Goal: Information Seeking & Learning: Understand process/instructions

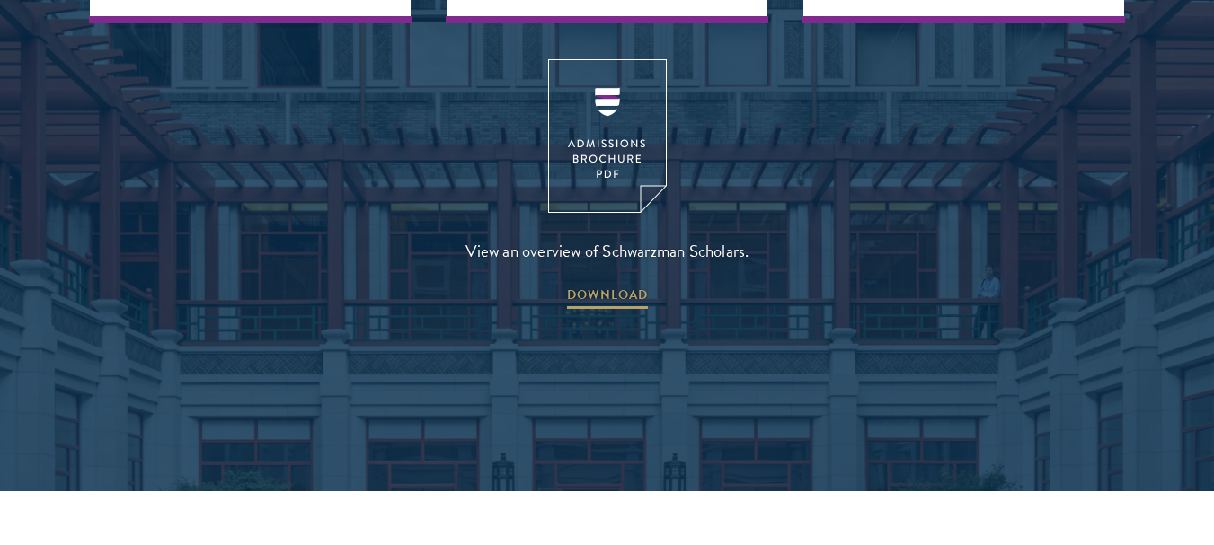
scroll to position [2577, 0]
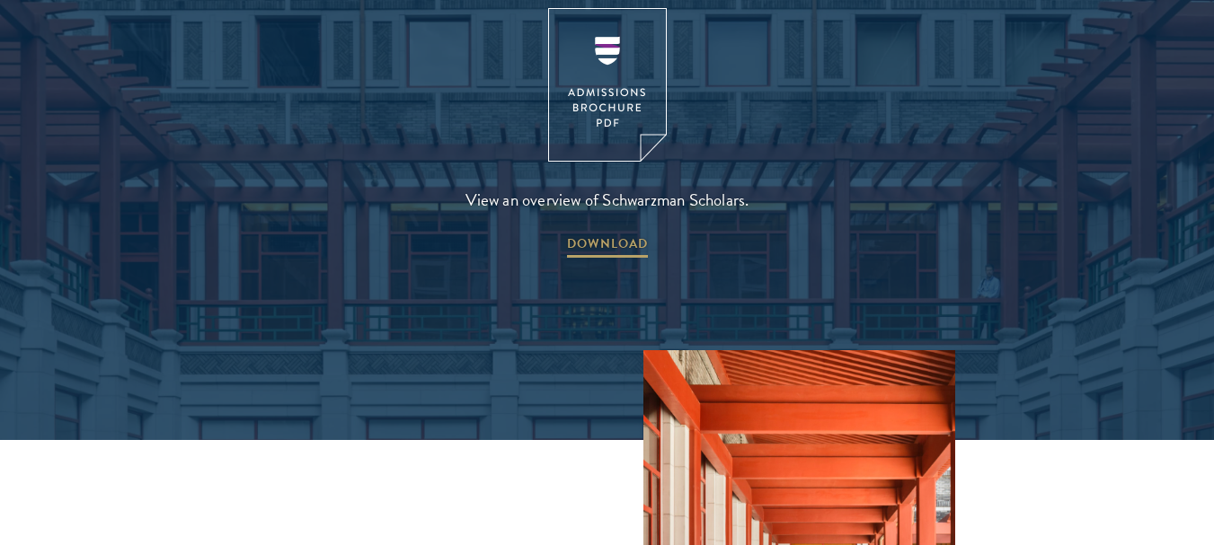
drag, startPoint x: 1205, startPoint y: 279, endPoint x: 1222, endPoint y: 248, distance: 35.8
click at [1213, 248] on html "About Overview Leadership Donors Program Experience Overview Curriculum Student…" at bounding box center [607, 437] width 1214 height 6028
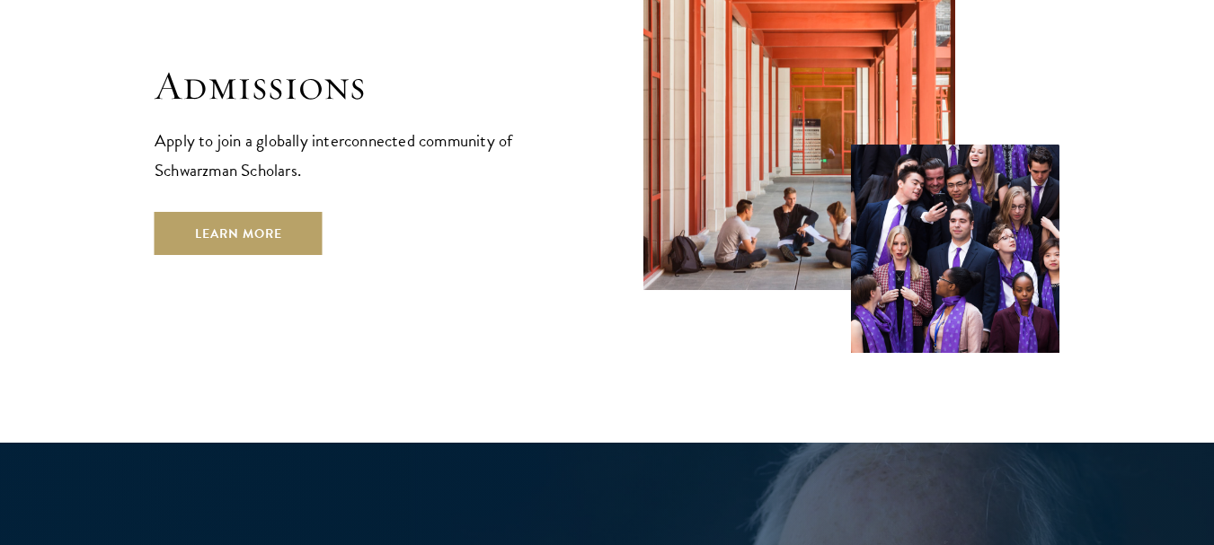
scroll to position [3023, 0]
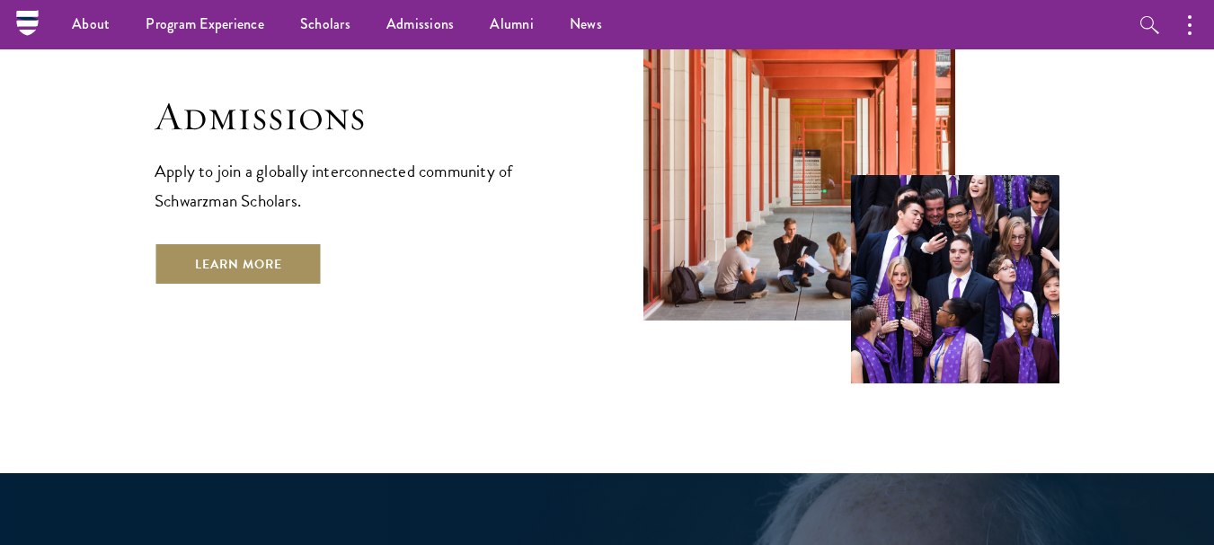
click at [298, 243] on link "Learn More" at bounding box center [239, 264] width 168 height 43
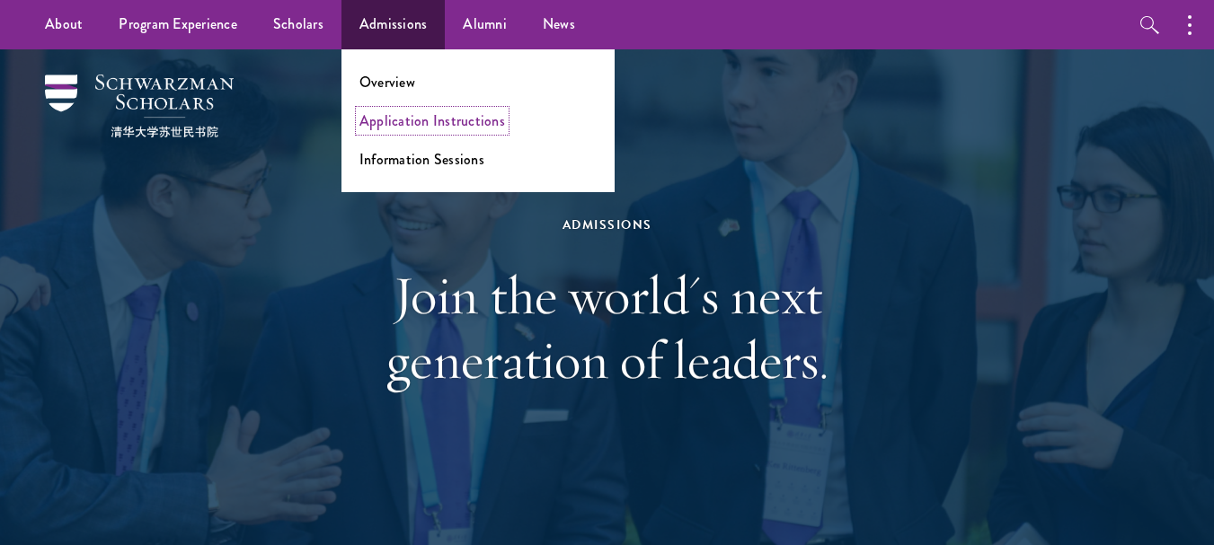
click at [444, 111] on link "Application Instructions" at bounding box center [432, 121] width 146 height 21
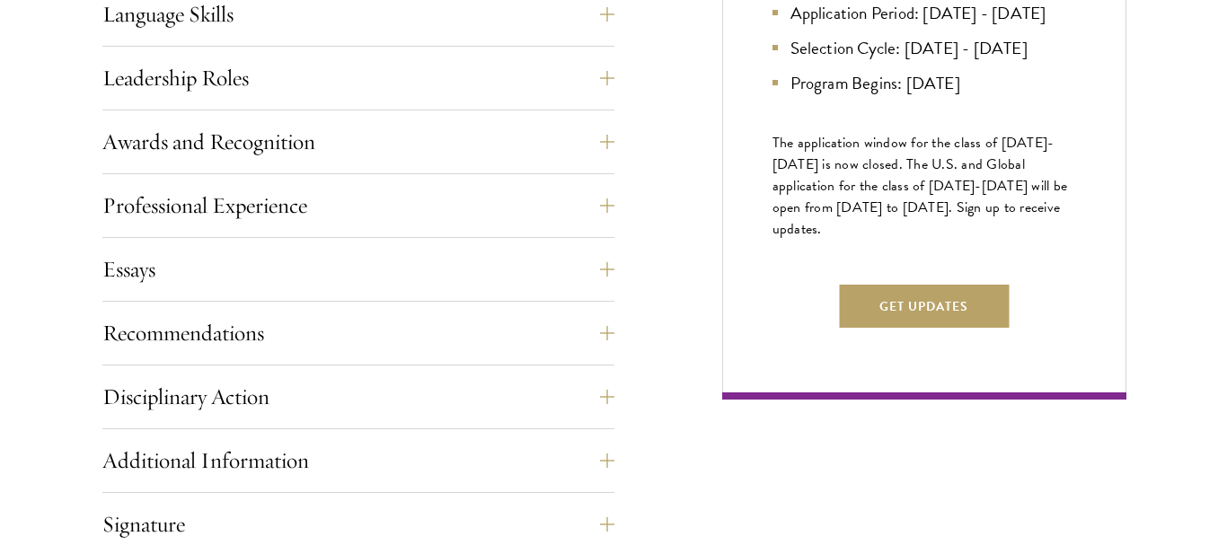
scroll to position [1050, 0]
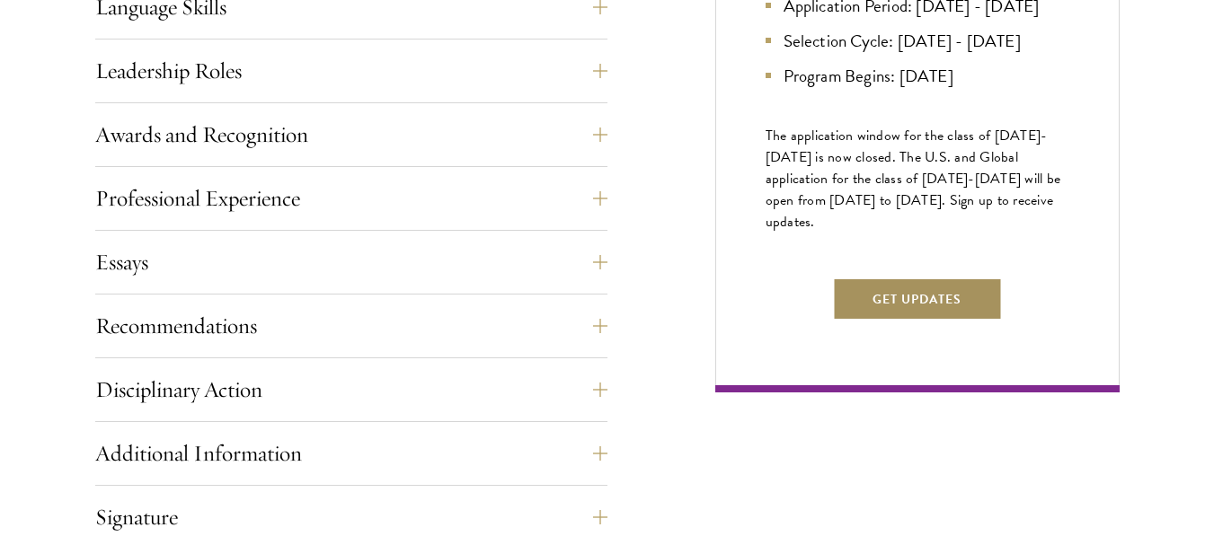
click at [954, 321] on button "Get Updates" at bounding box center [917, 299] width 170 height 43
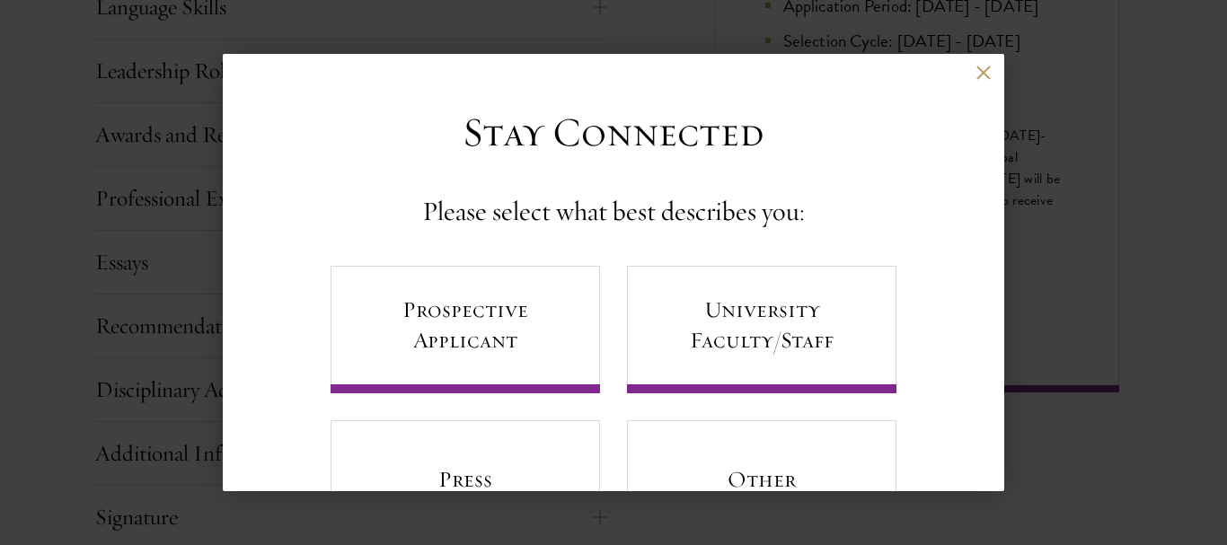
click at [978, 70] on div "Back" at bounding box center [614, 86] width 782 height 43
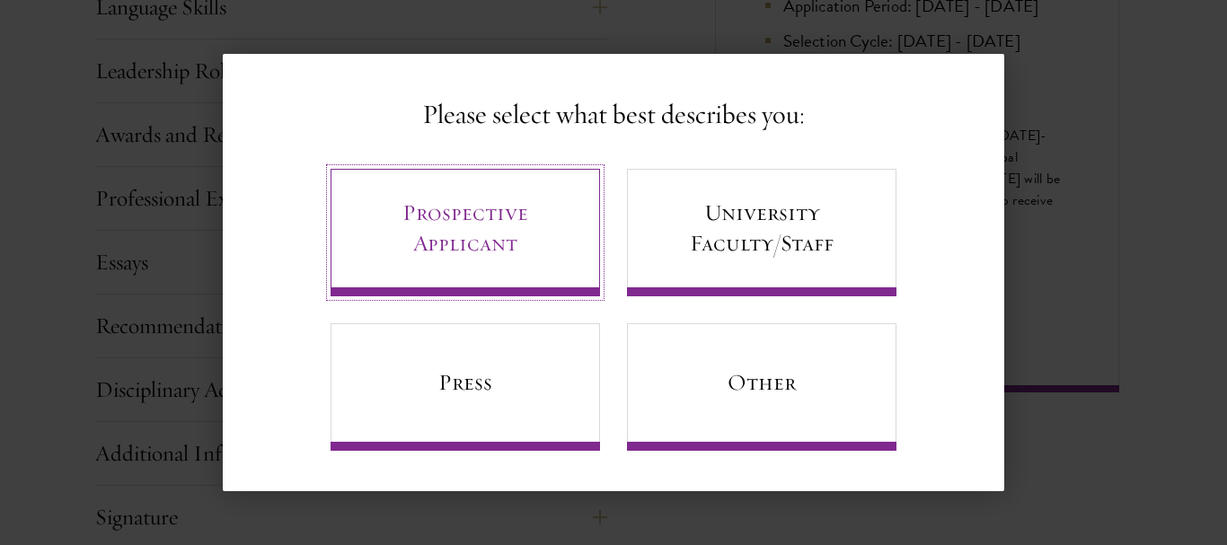
click at [474, 236] on link "Prospective Applicant" at bounding box center [466, 233] width 270 height 128
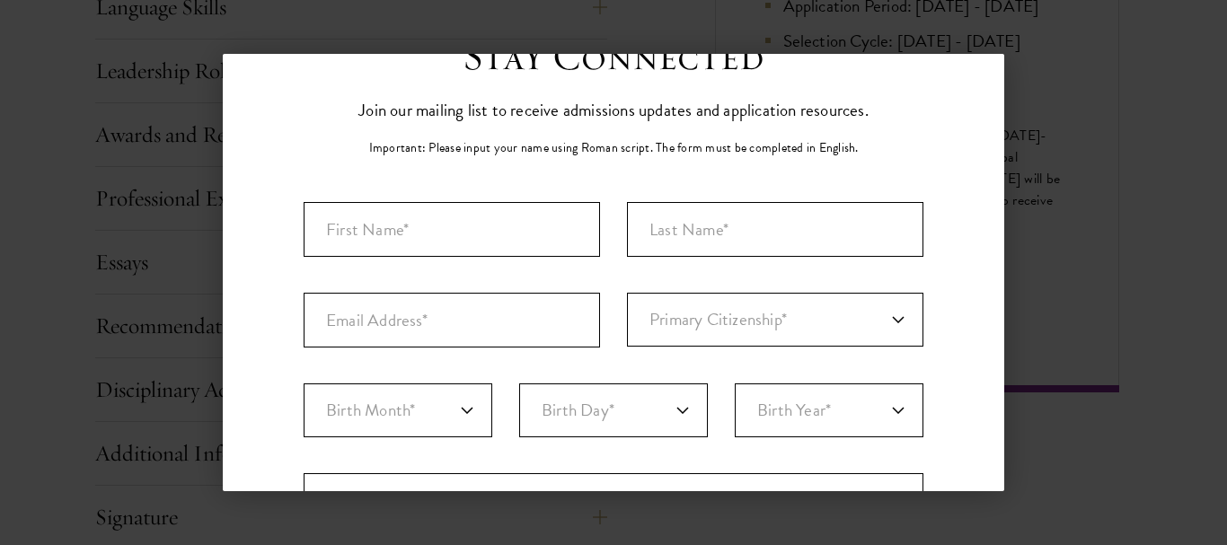
scroll to position [61, 0]
